Goal: Task Accomplishment & Management: Use online tool/utility

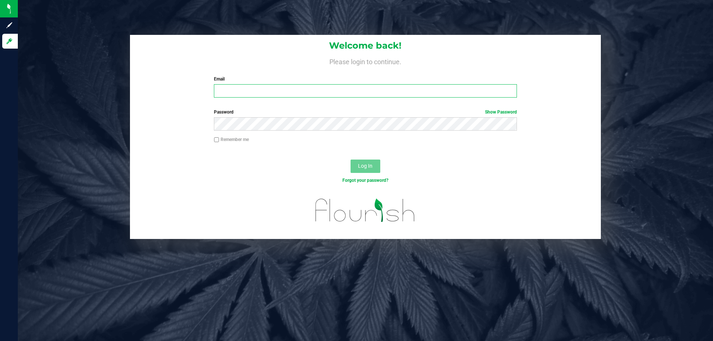
click at [255, 90] on input "Email" at bounding box center [365, 90] width 303 height 13
type input "[EMAIL_ADDRESS][DOMAIN_NAME]"
click at [350, 160] on button "Log In" at bounding box center [365, 166] width 30 height 13
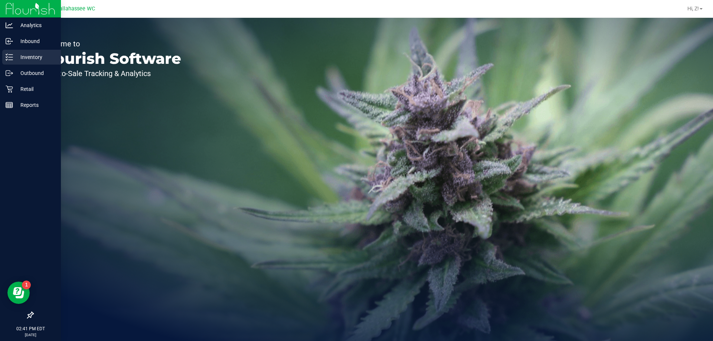
click at [44, 61] on p "Inventory" at bounding box center [35, 57] width 45 height 9
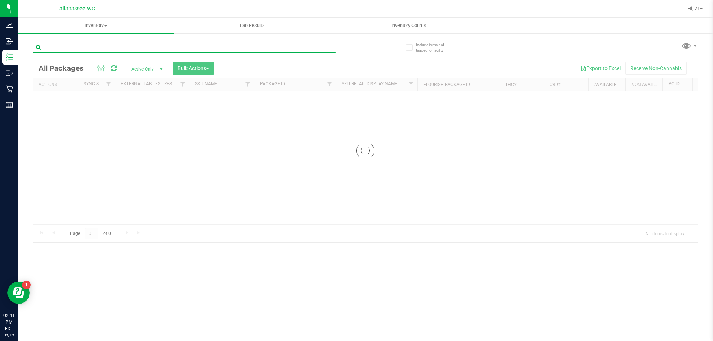
click at [97, 45] on input "text" at bounding box center [184, 47] width 303 height 11
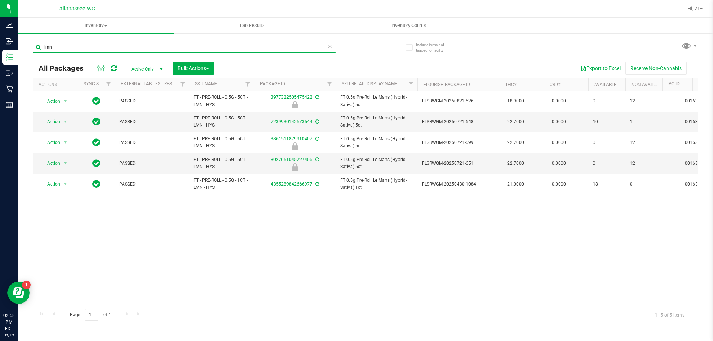
click at [84, 43] on input "lmn" at bounding box center [184, 47] width 303 height 11
type input "hash coin"
